Goal: Task Accomplishment & Management: Use online tool/utility

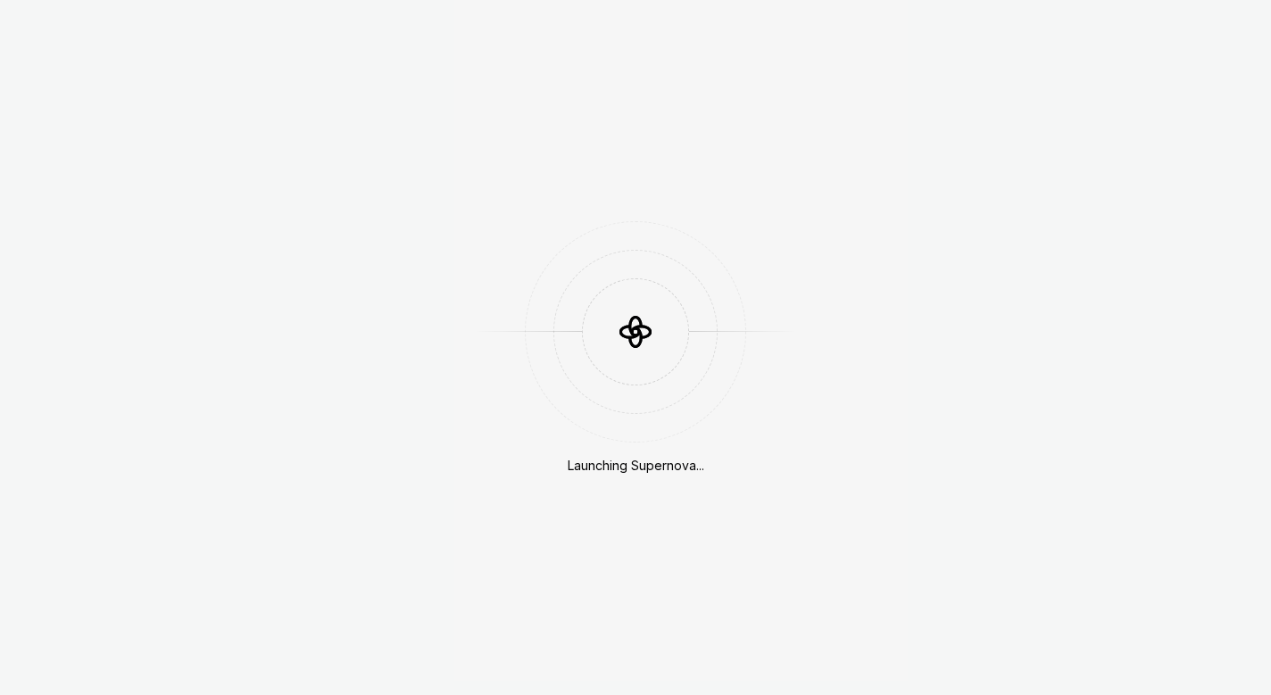
click at [1022, 1] on div "Launching Supernova..." at bounding box center [635, 347] width 1271 height 695
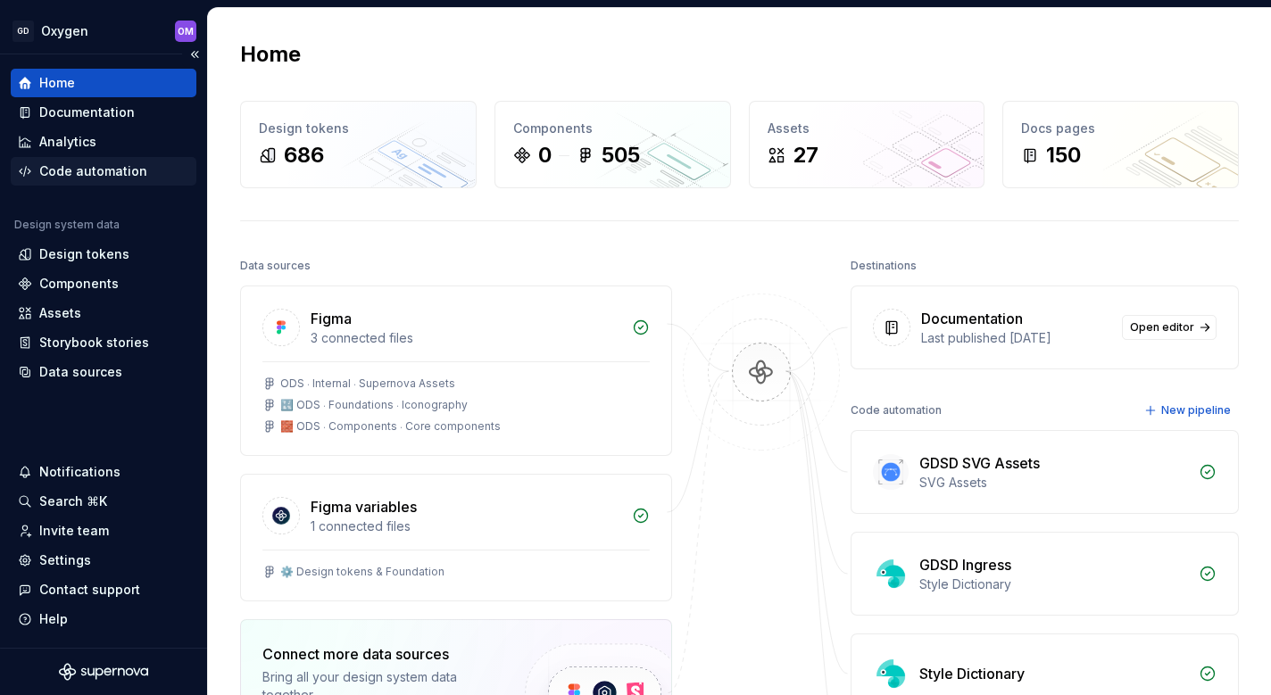
click at [107, 175] on div "Code automation" at bounding box center [93, 171] width 108 height 18
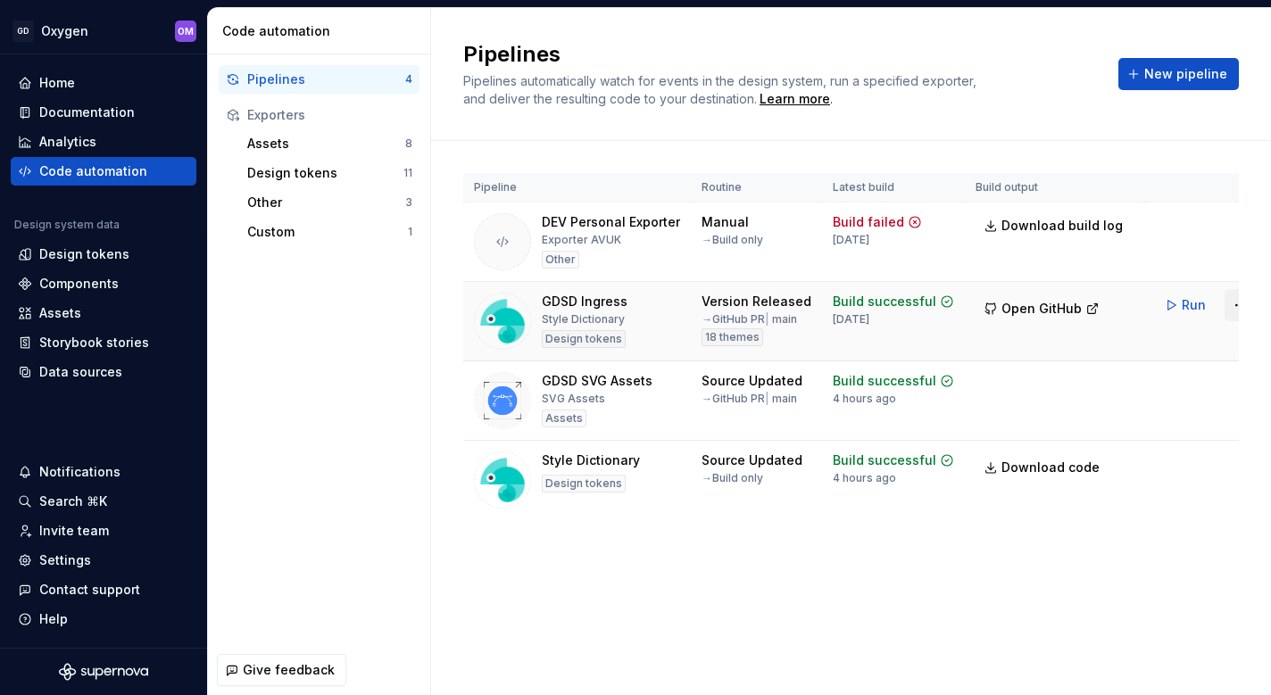
click at [1219, 307] on html "GD Oxygen OM Home Documentation Analytics Code automation Design system data De…" at bounding box center [635, 347] width 1271 height 695
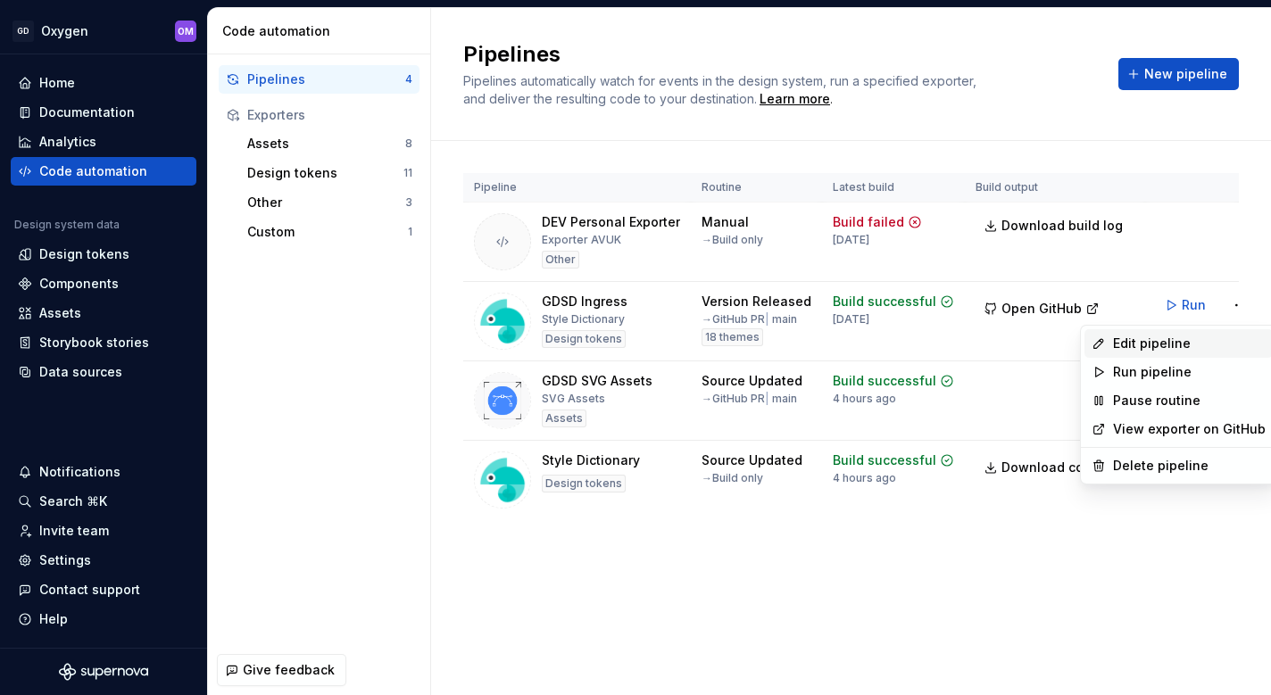
click at [1186, 343] on div "Edit pipeline" at bounding box center [1189, 344] width 153 height 18
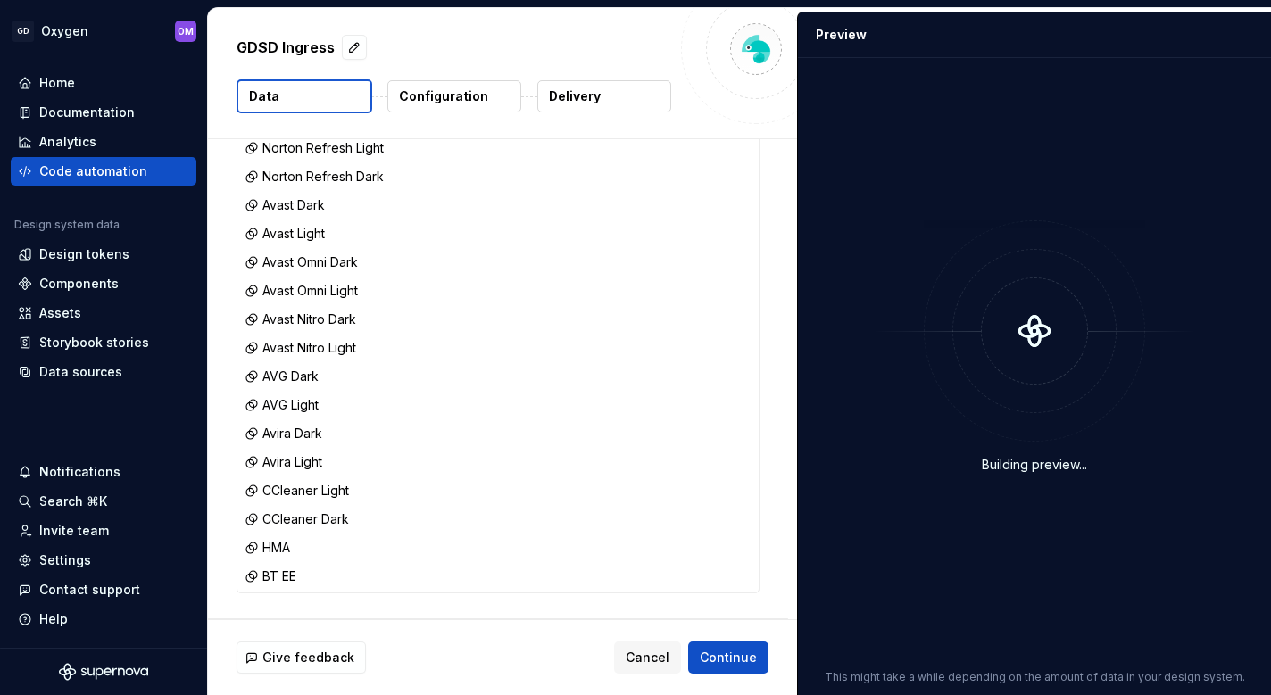
scroll to position [259, 0]
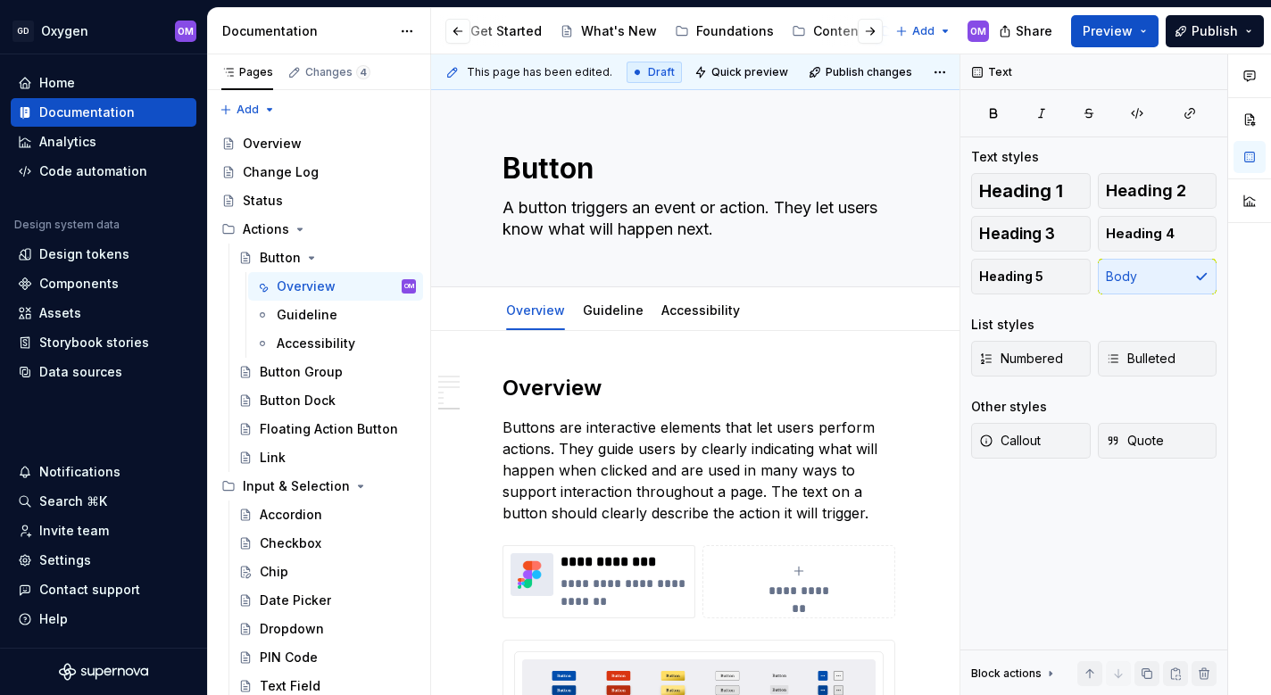
scroll to position [2388, 0]
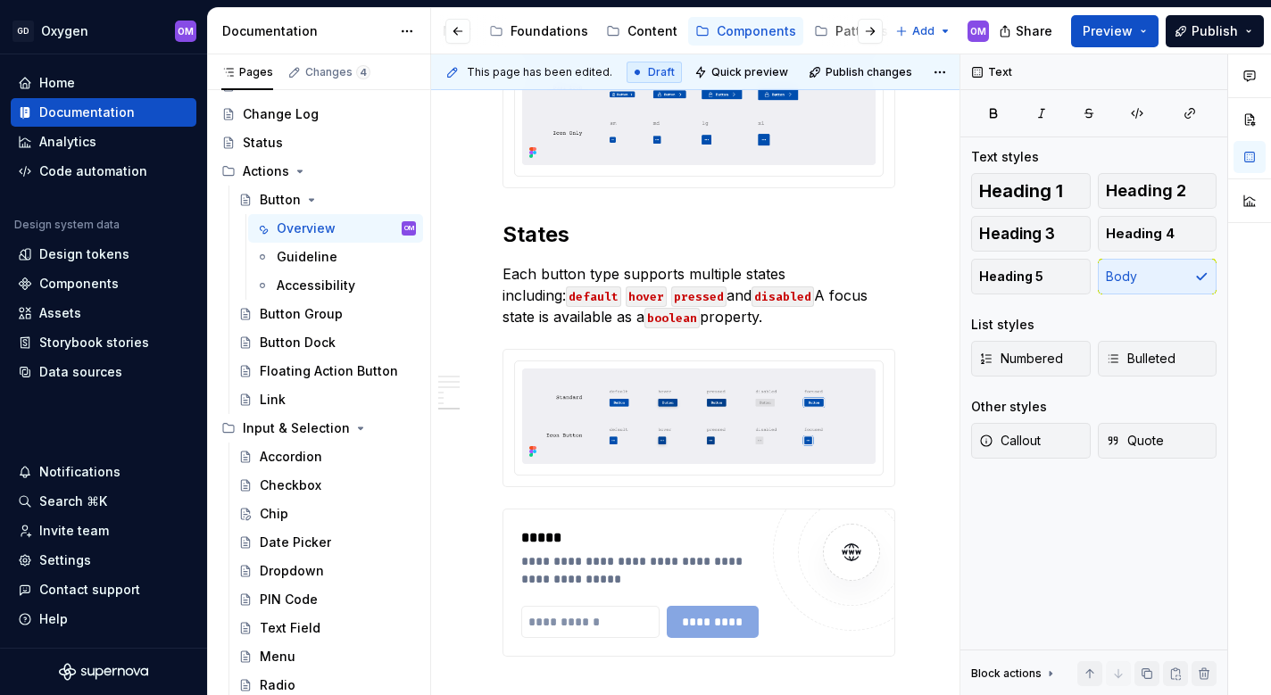
type textarea "*"
